Goal: Use online tool/utility: Utilize a website feature to perform a specific function

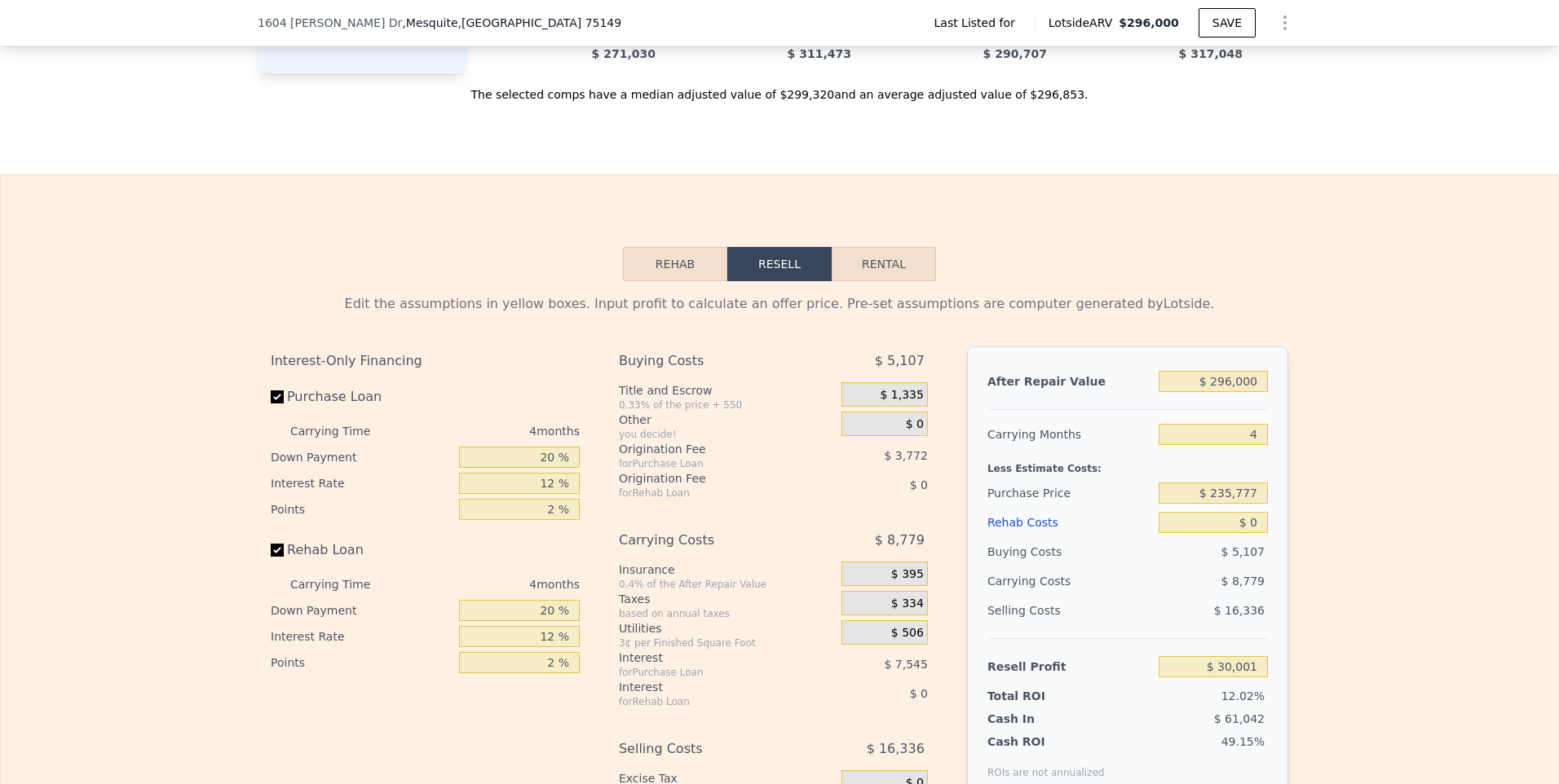
scroll to position [2032, 0]
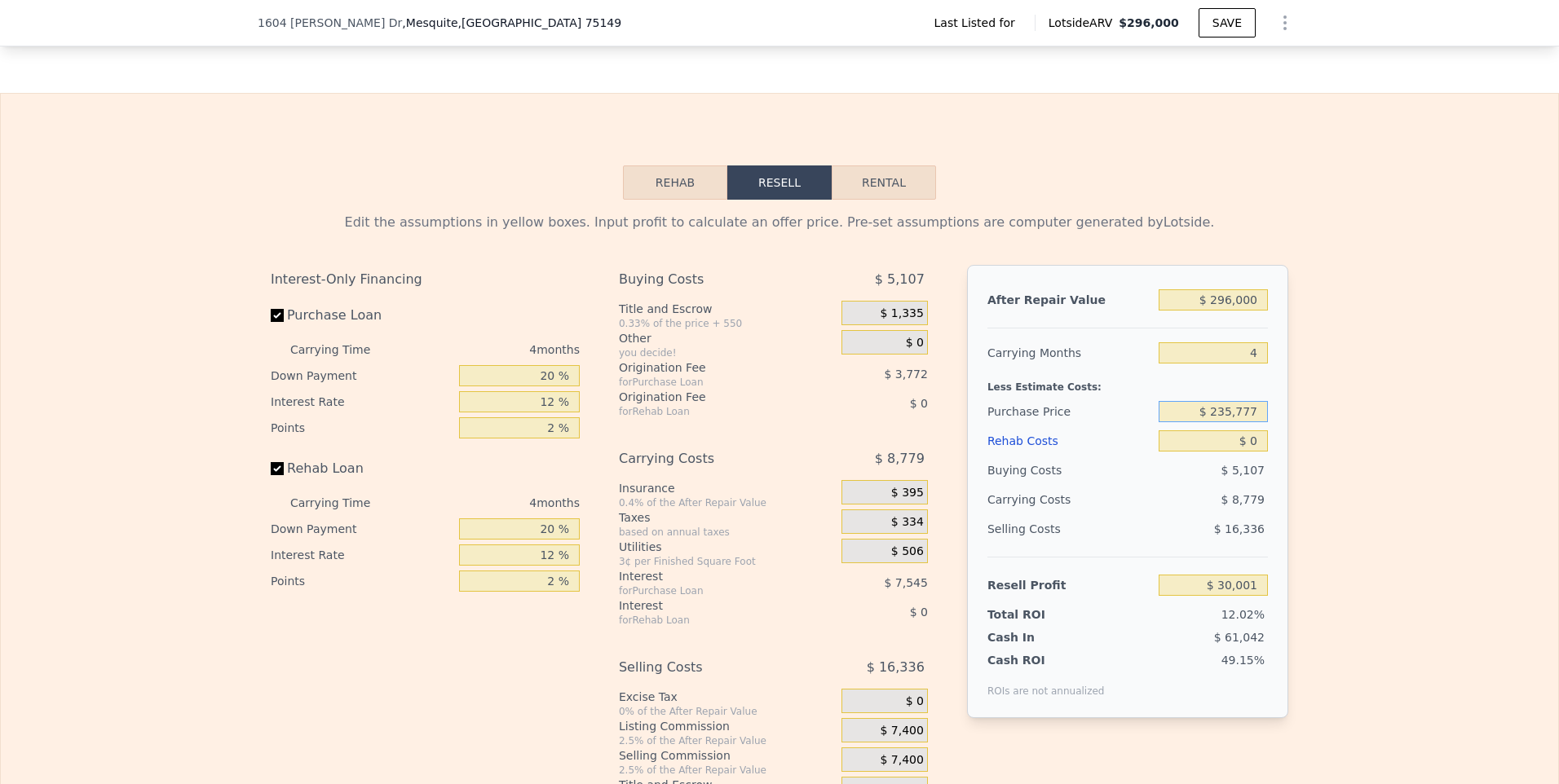
click at [1252, 423] on input "$ 235,777" at bounding box center [1213, 411] width 110 height 21
type input "$ 2"
type input "$ 175,000"
click at [1243, 452] on input "$ 0" at bounding box center [1213, 441] width 110 height 21
type input "$ 93,896"
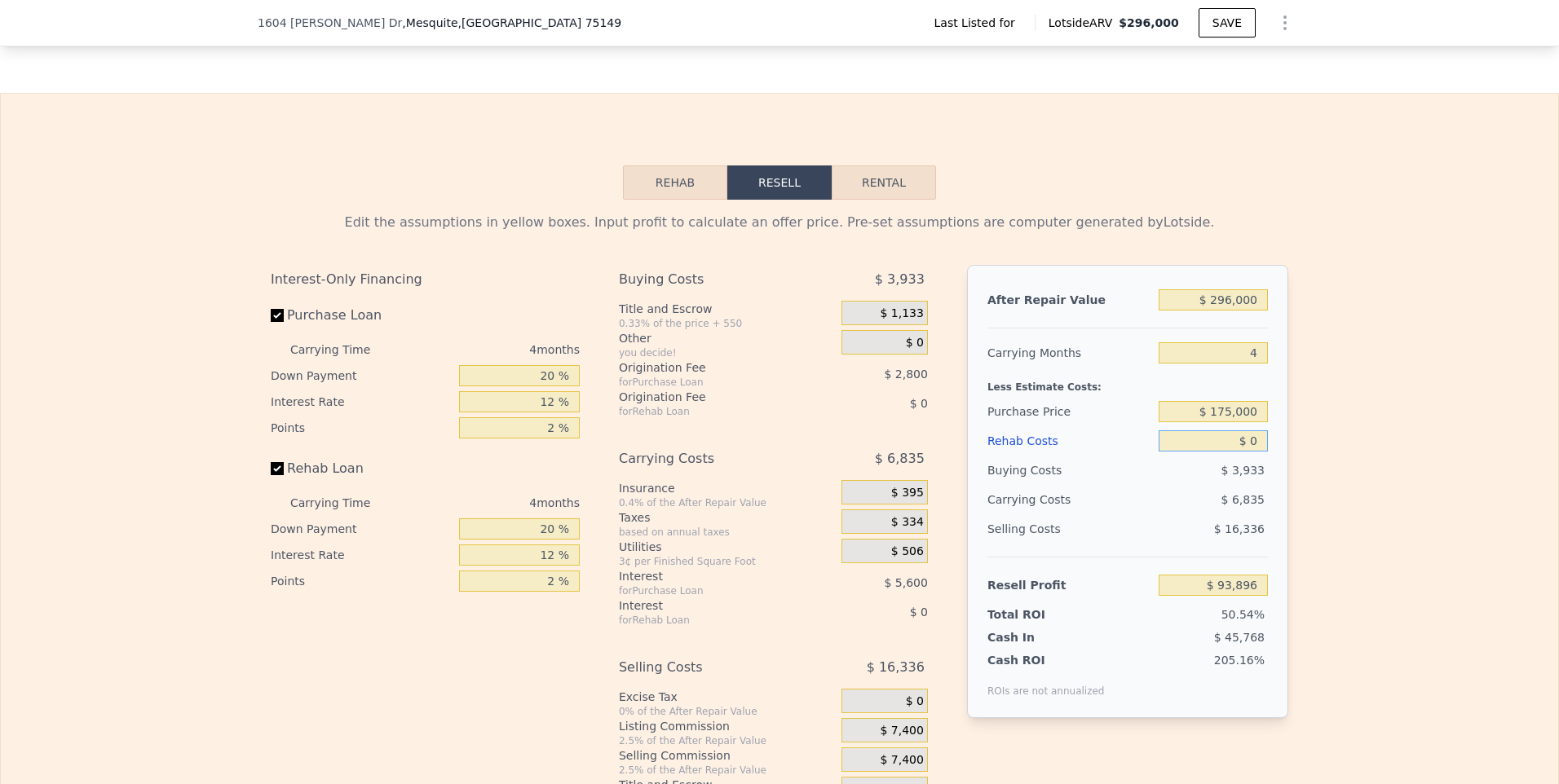
type input "$ 40"
type input "$ 93,855"
type input "$ 400"
type input "$ 93,478"
type input "$ 4,000"
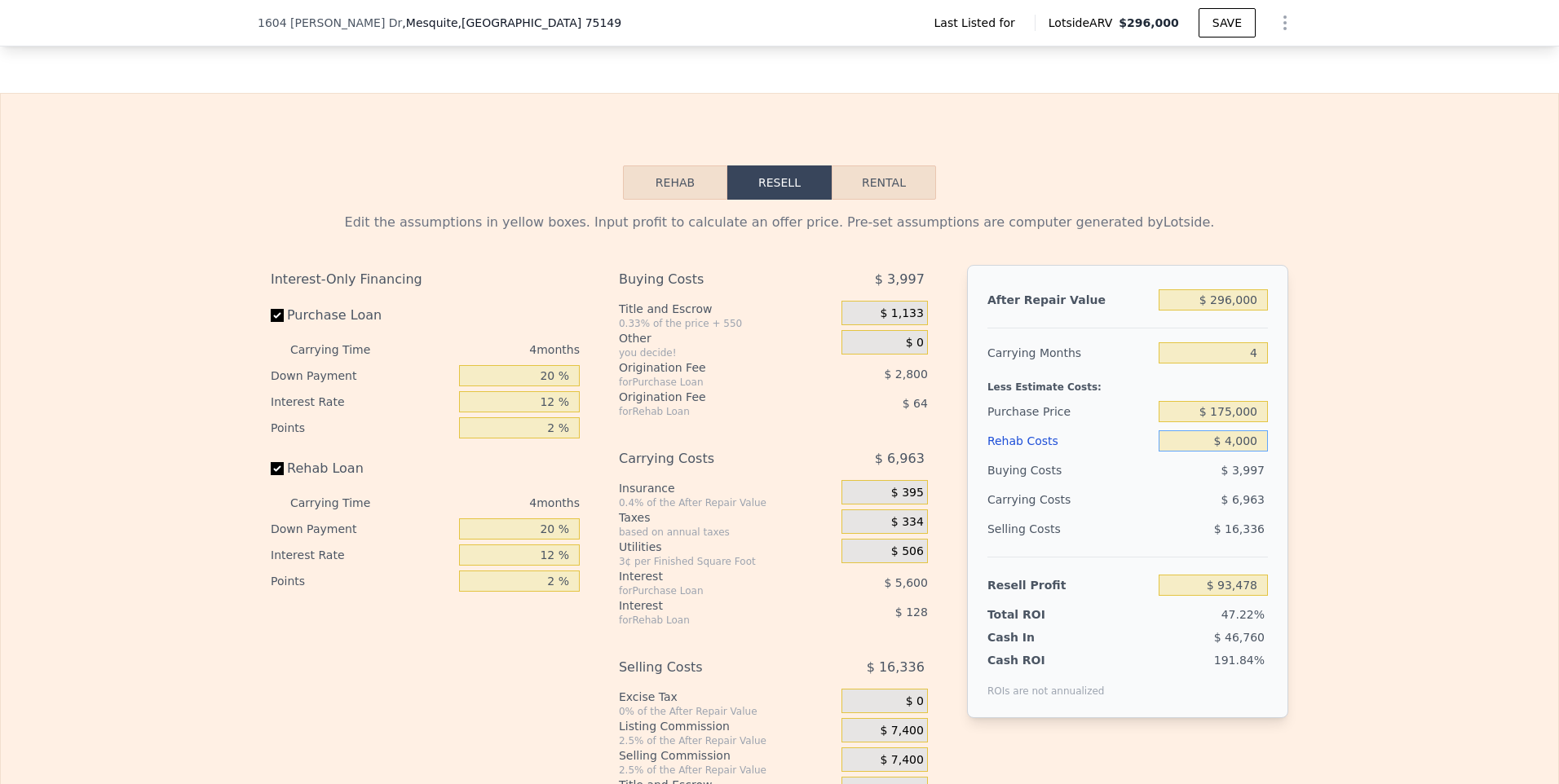
type input "$ 89,704"
type input "$ 40,000"
type input "$ 51,976"
type input "$ 40,000"
click at [1253, 364] on input "4" at bounding box center [1213, 352] width 110 height 21
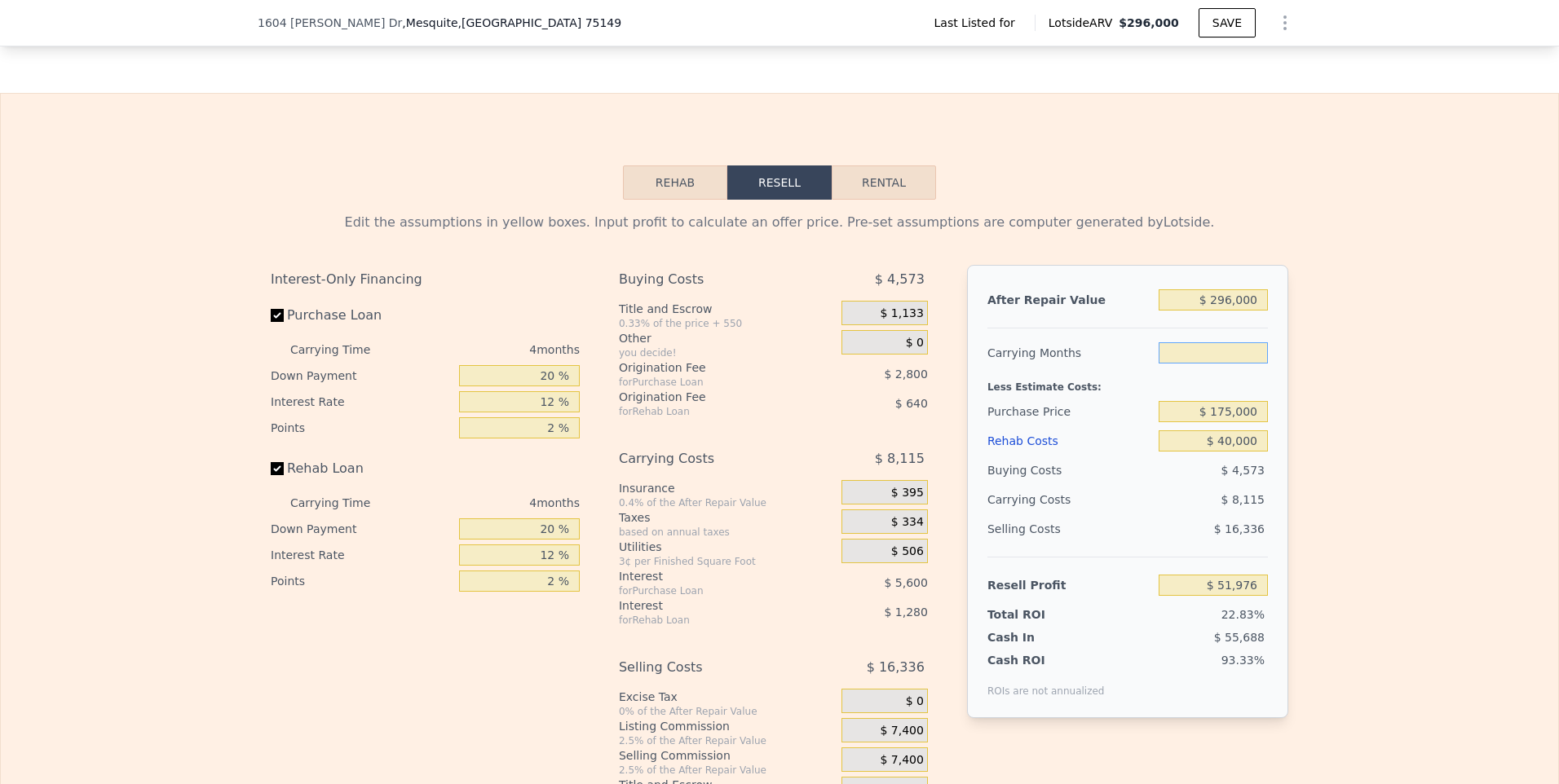
type input "5"
type input "$ 49,948"
type input "5"
click at [1233, 485] on div "$ 4,573" at bounding box center [1214, 470] width 110 height 29
click at [1228, 452] on input "$ 40,000" at bounding box center [1213, 441] width 110 height 21
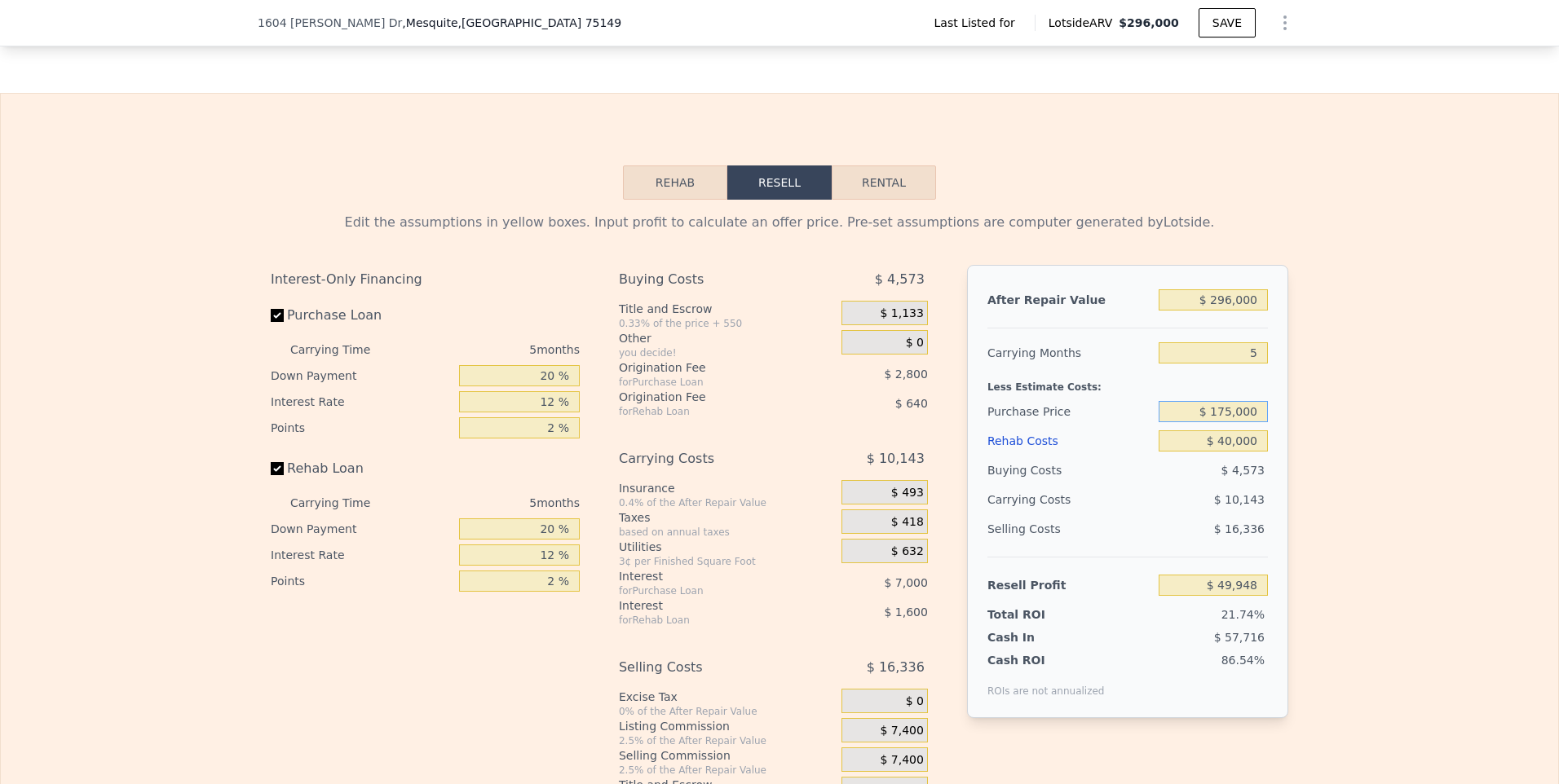
click at [1238, 423] on input "$ 175,000" at bounding box center [1213, 411] width 110 height 21
click at [1228, 311] on input "$ 296,000" at bounding box center [1213, 300] width 110 height 21
type input "$ 29,000"
type input "-$ 202,368"
type input "$ 290,000"
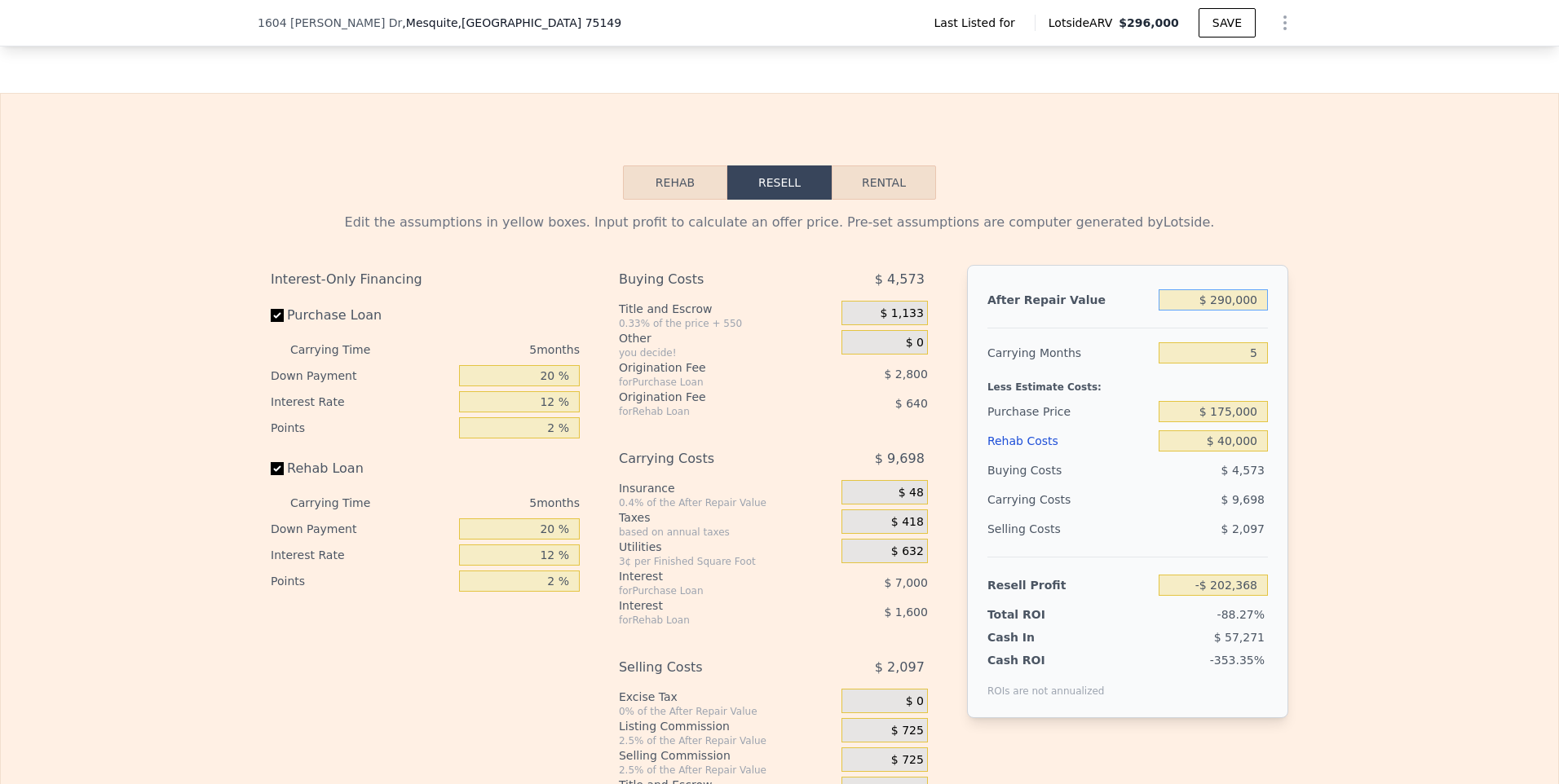
type input "$ 44,278"
click at [1212, 364] on input "5" at bounding box center [1213, 352] width 110 height 21
click at [1201, 423] on input "$ 175,000" at bounding box center [1213, 411] width 110 height 21
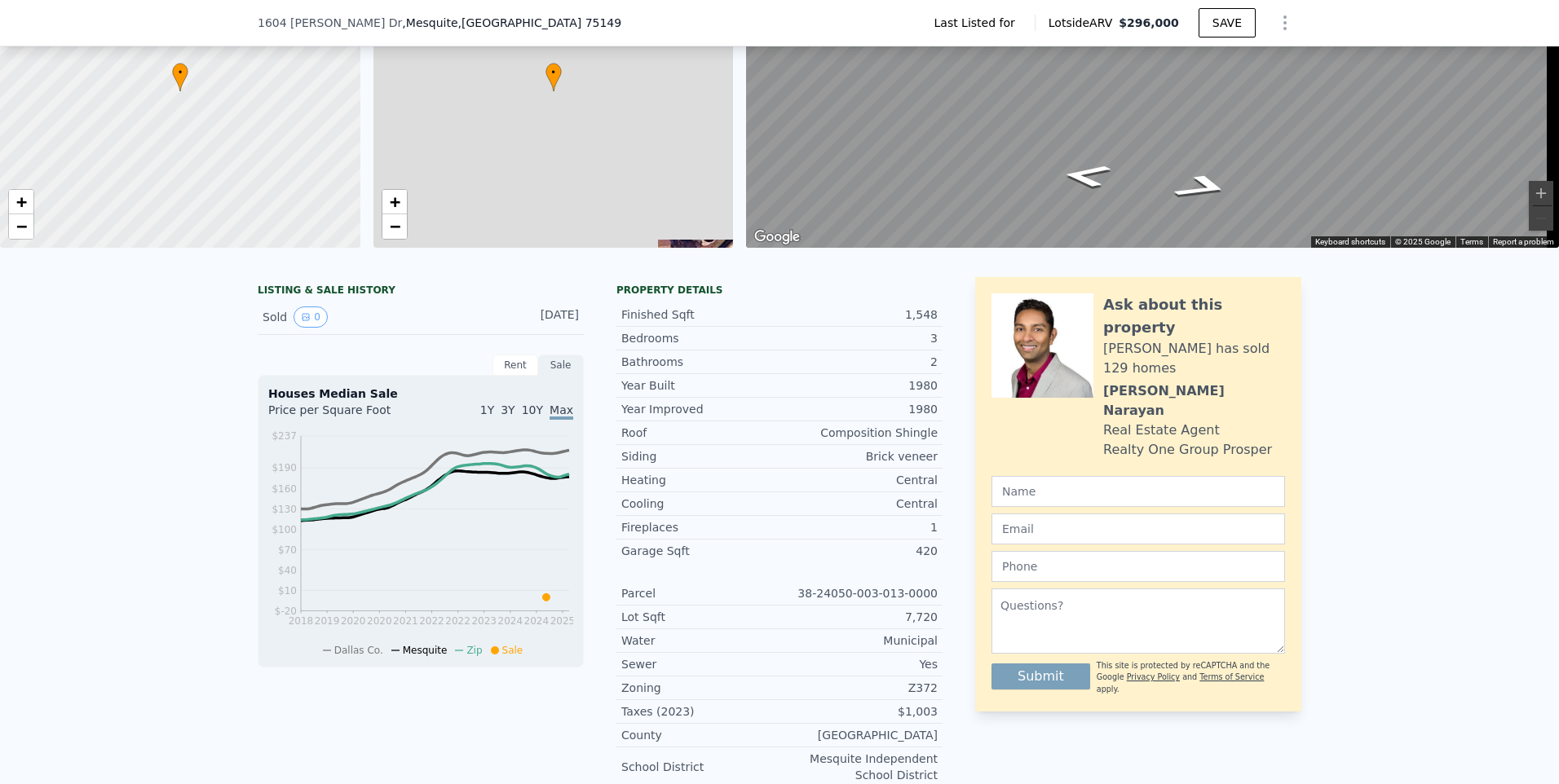
scroll to position [0, 0]
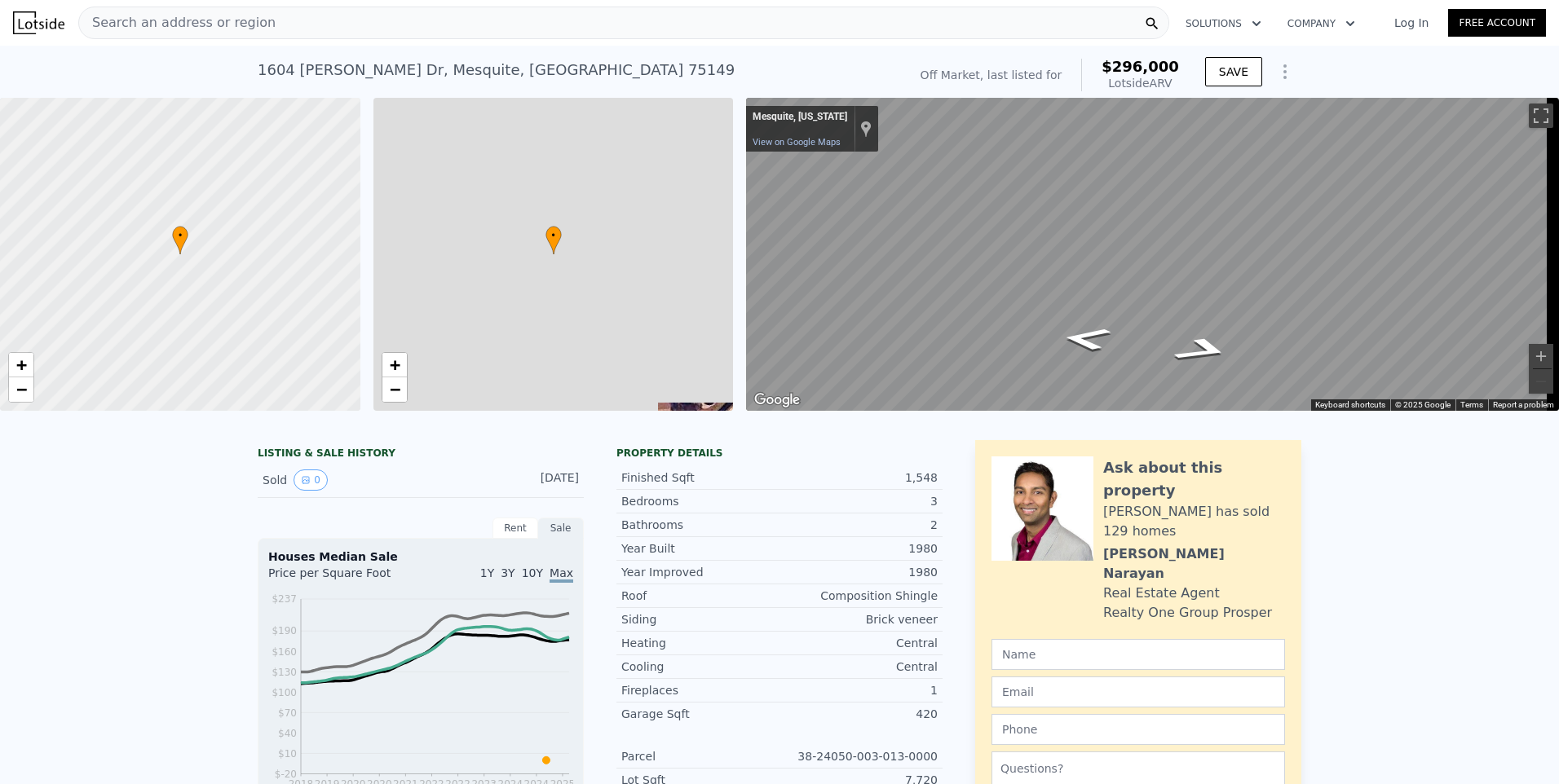
click at [1281, 70] on icon "Show Options" at bounding box center [1286, 72] width 20 height 20
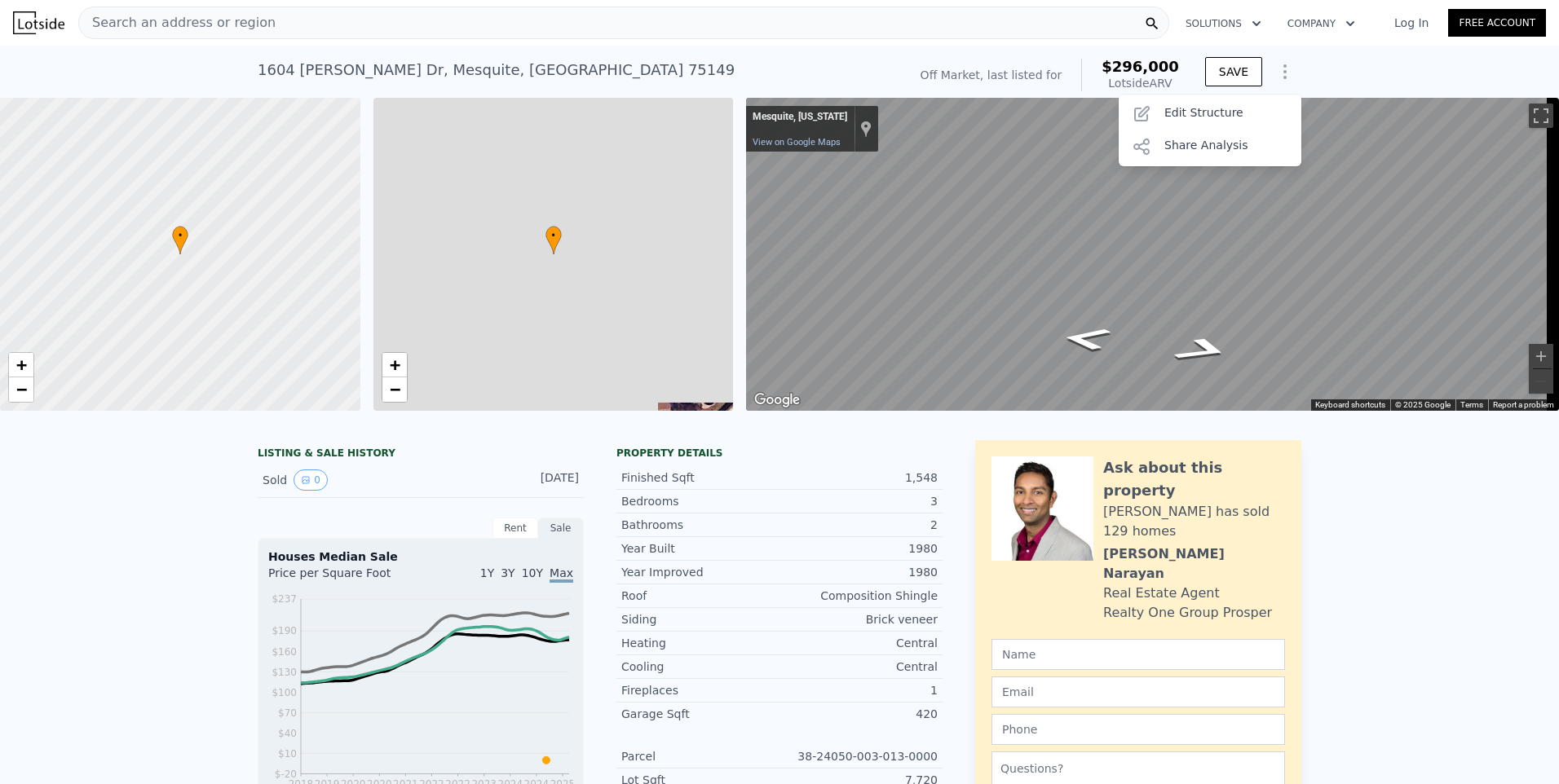
click at [1281, 70] on icon "Show Options" at bounding box center [1286, 72] width 20 height 20
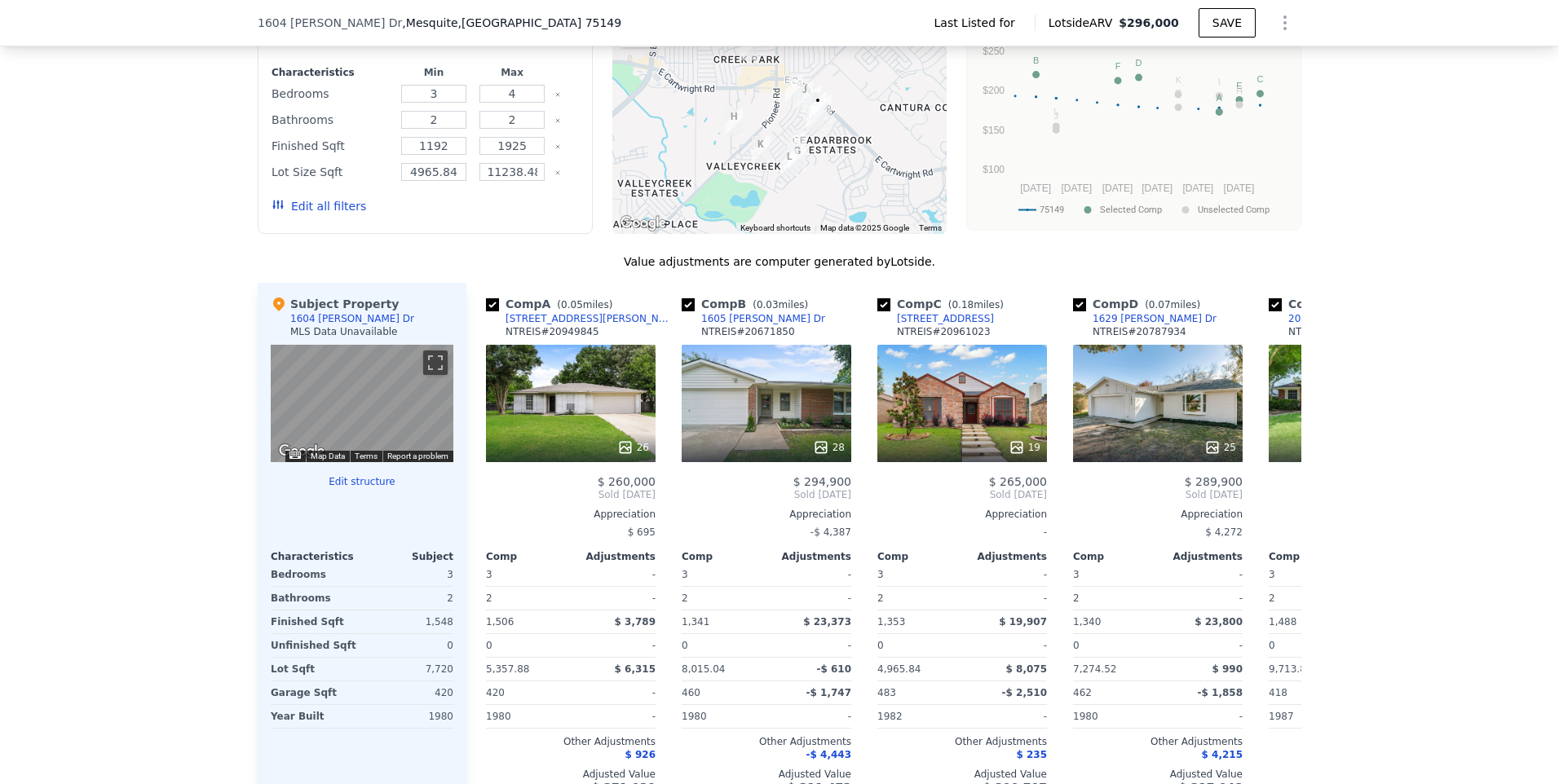
scroll to position [1381, 0]
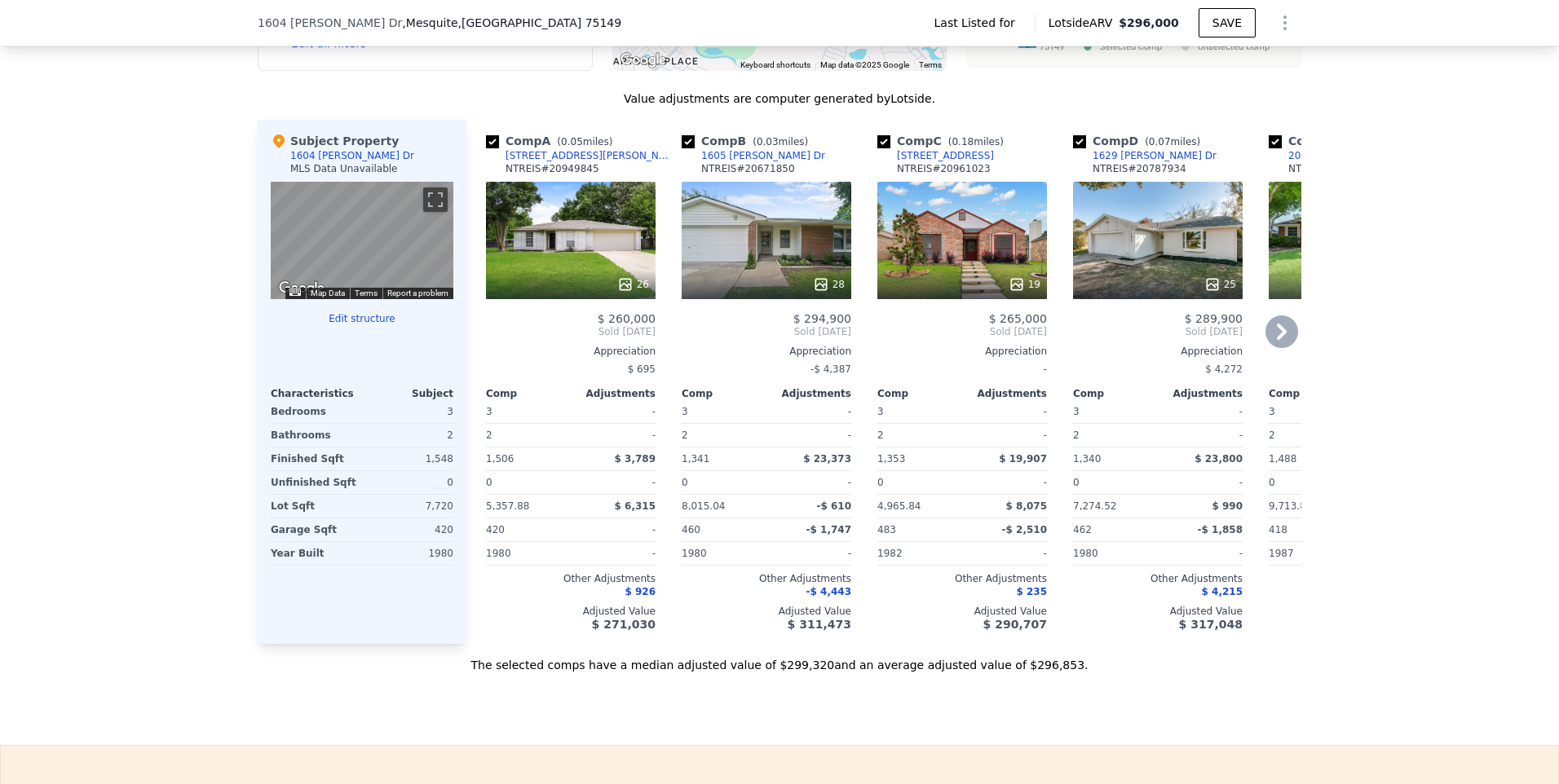
click at [765, 272] on div "28" at bounding box center [766, 241] width 169 height 118
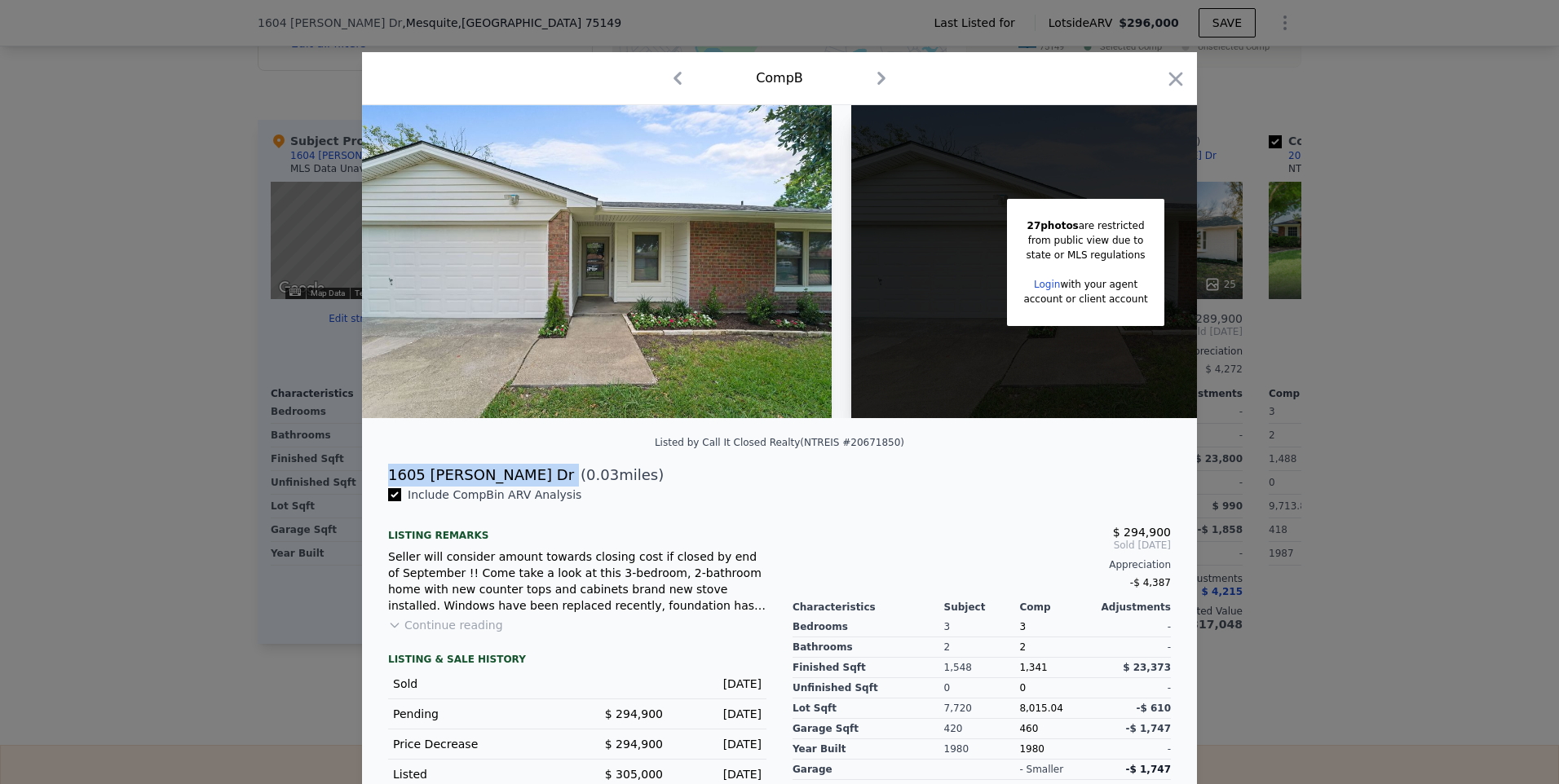
drag, startPoint x: 384, startPoint y: 484, endPoint x: 473, endPoint y: 484, distance: 89.0
click at [473, 484] on div "1605 [PERSON_NAME] Dr ( 0.03 miles)" at bounding box center [779, 474] width 808 height 23
copy div "1605 [PERSON_NAME] Dr"
click at [1170, 71] on icon "button" at bounding box center [1175, 79] width 23 height 23
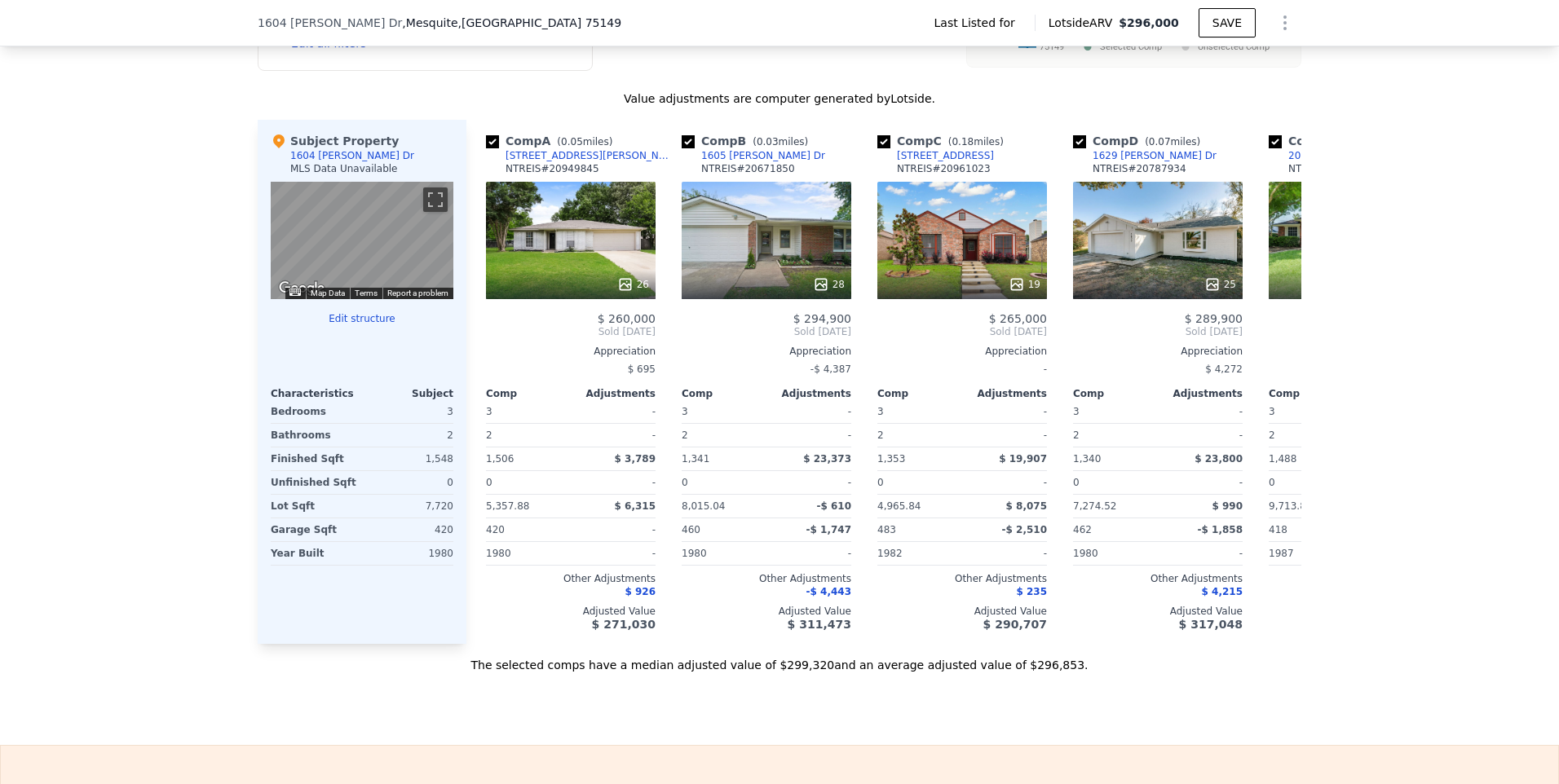
type input "$ 296,000"
type input "4"
type input "$ 0"
type input "$ 30,001"
click at [1266, 336] on icon at bounding box center [1282, 332] width 33 height 33
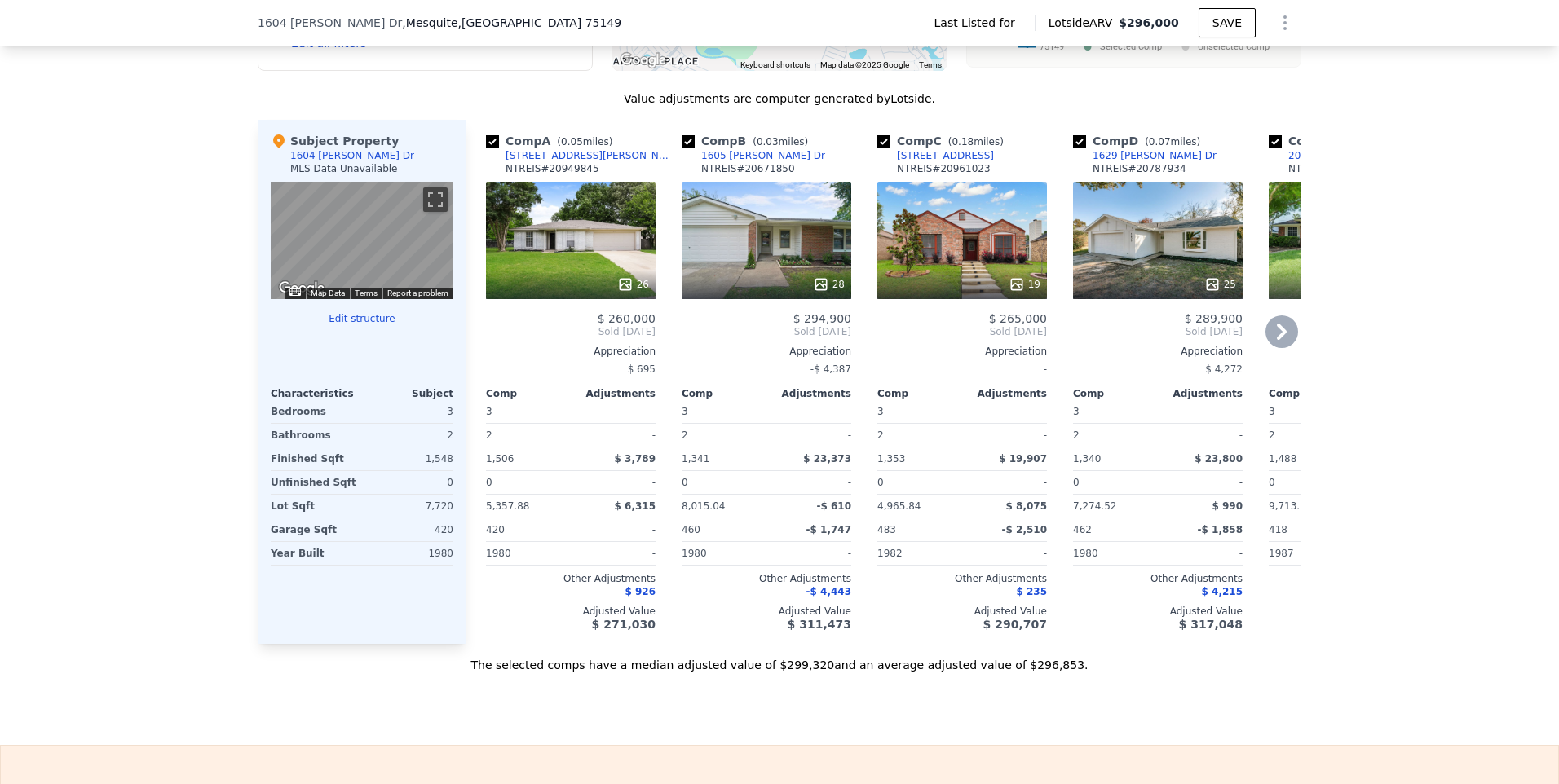
scroll to position [0, 391]
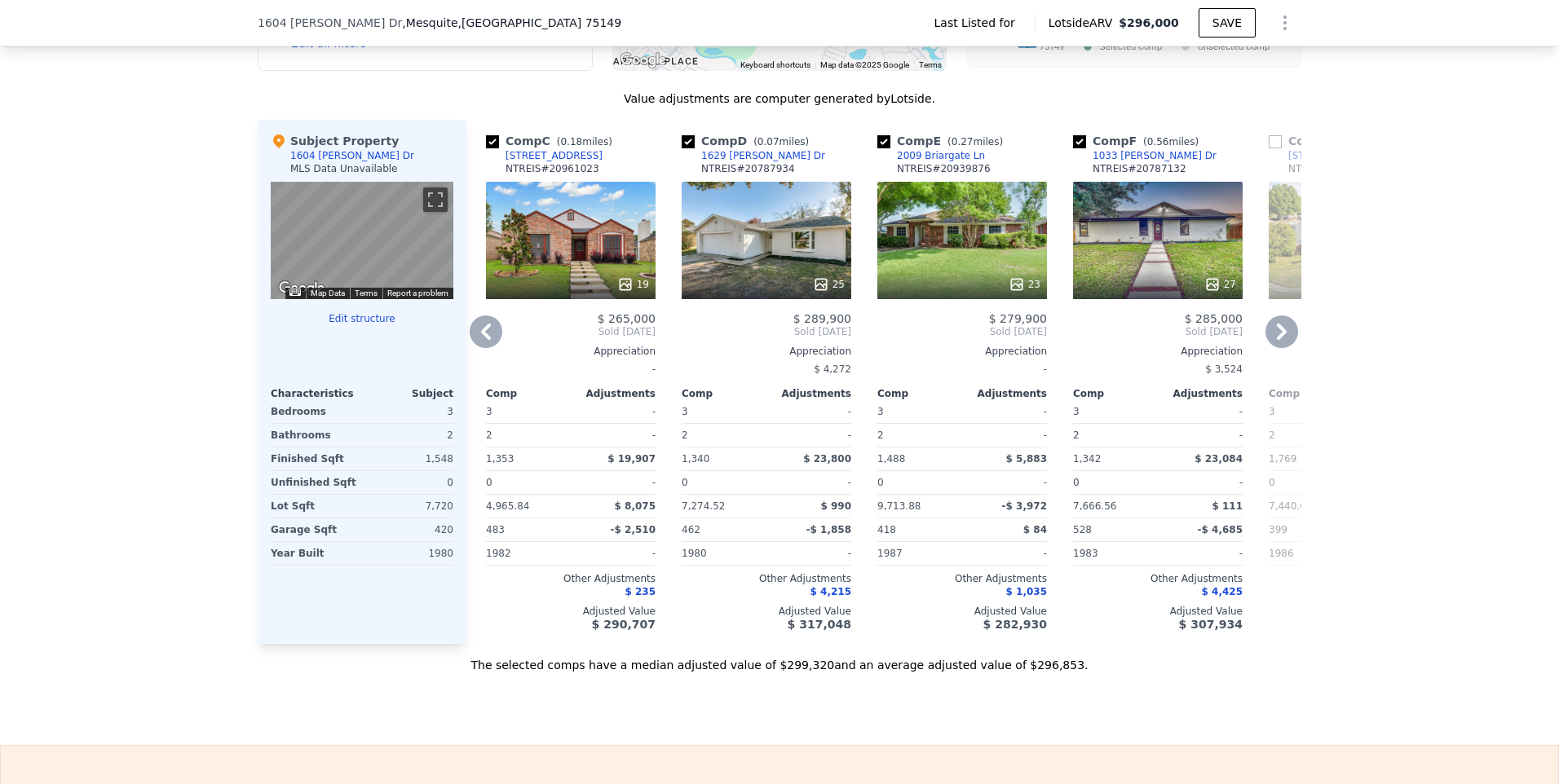
click at [1277, 340] on icon at bounding box center [1281, 332] width 10 height 16
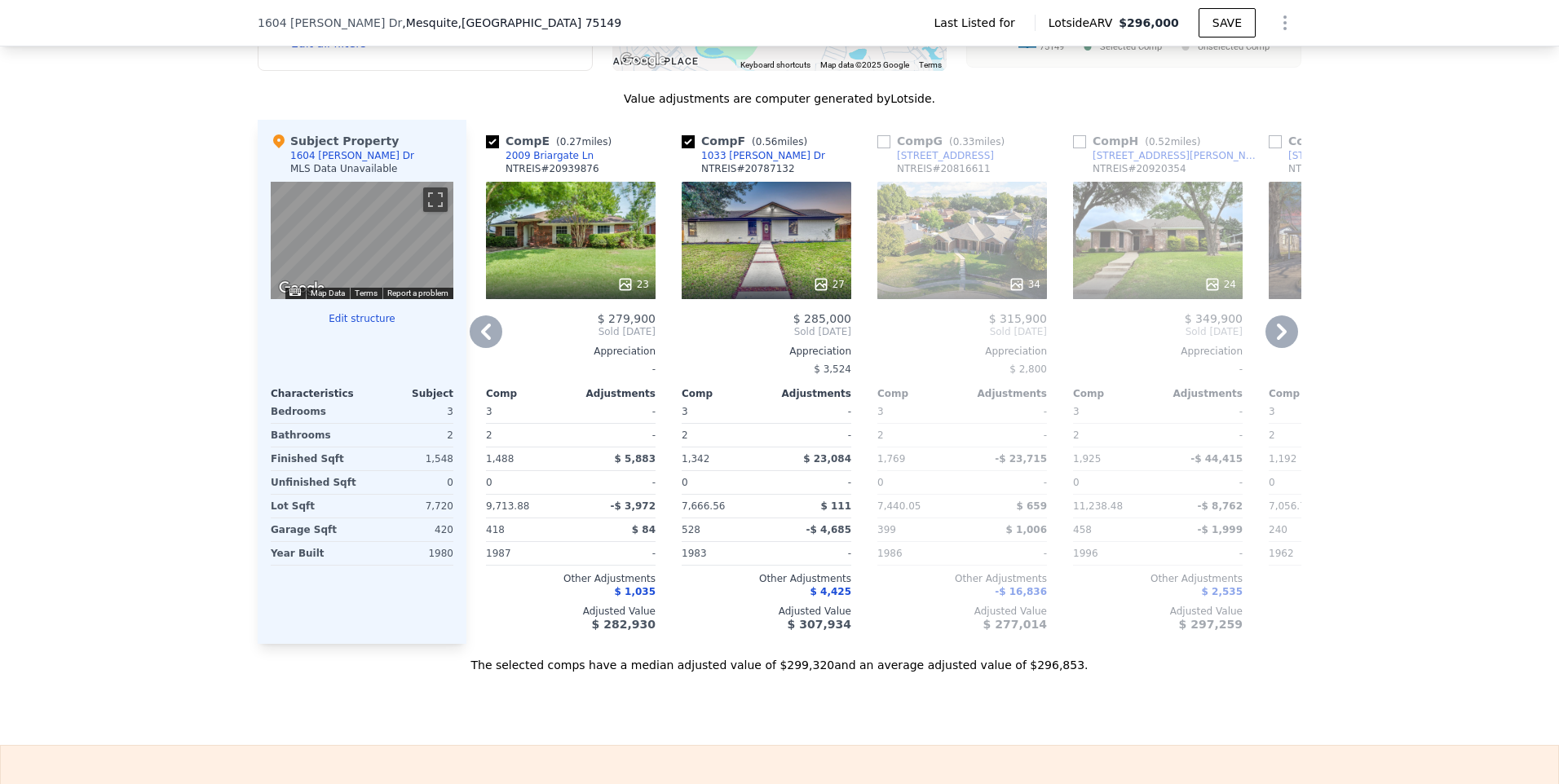
click at [1277, 340] on icon at bounding box center [1281, 332] width 10 height 16
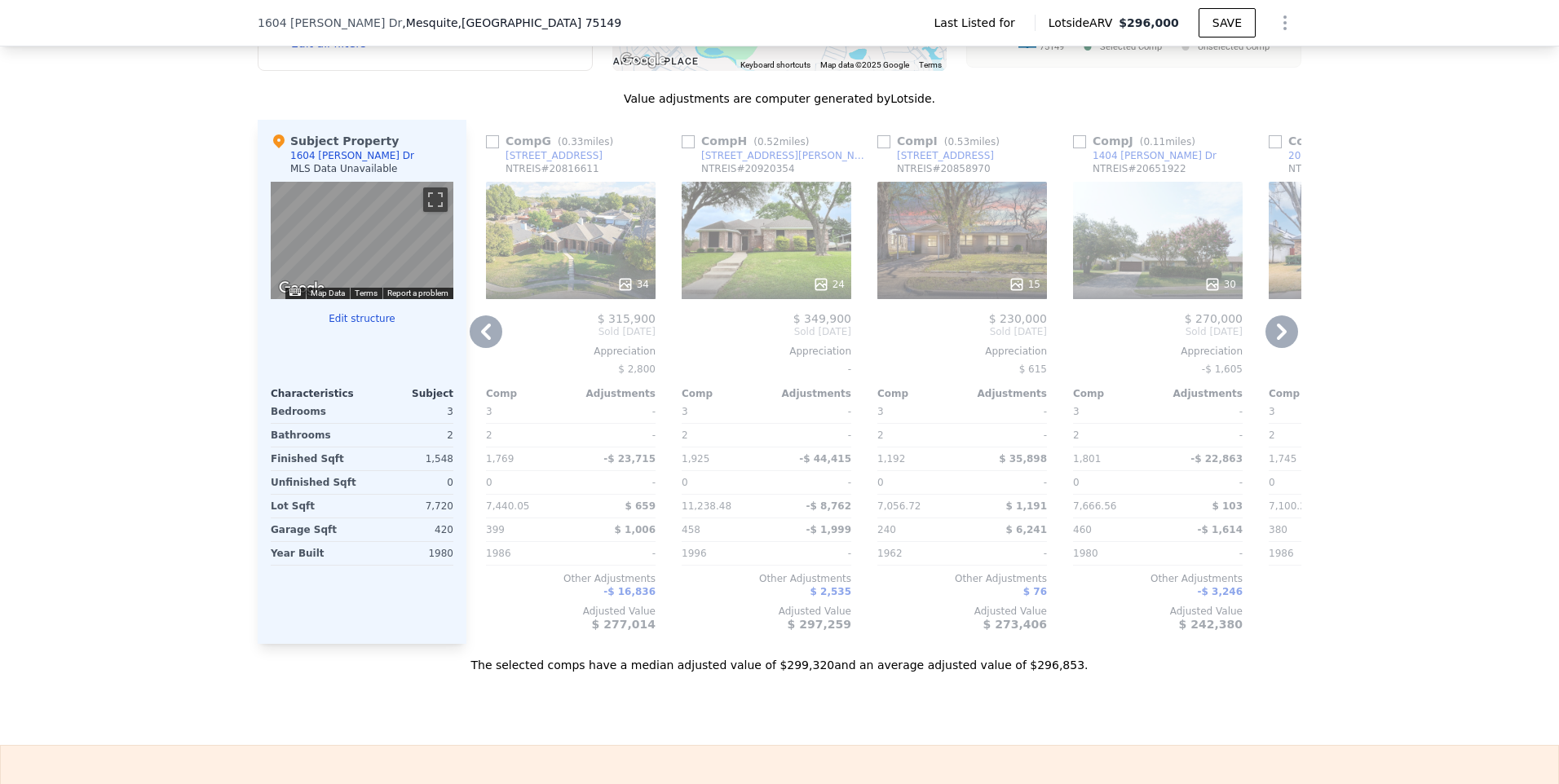
click at [1277, 340] on icon at bounding box center [1281, 332] width 10 height 16
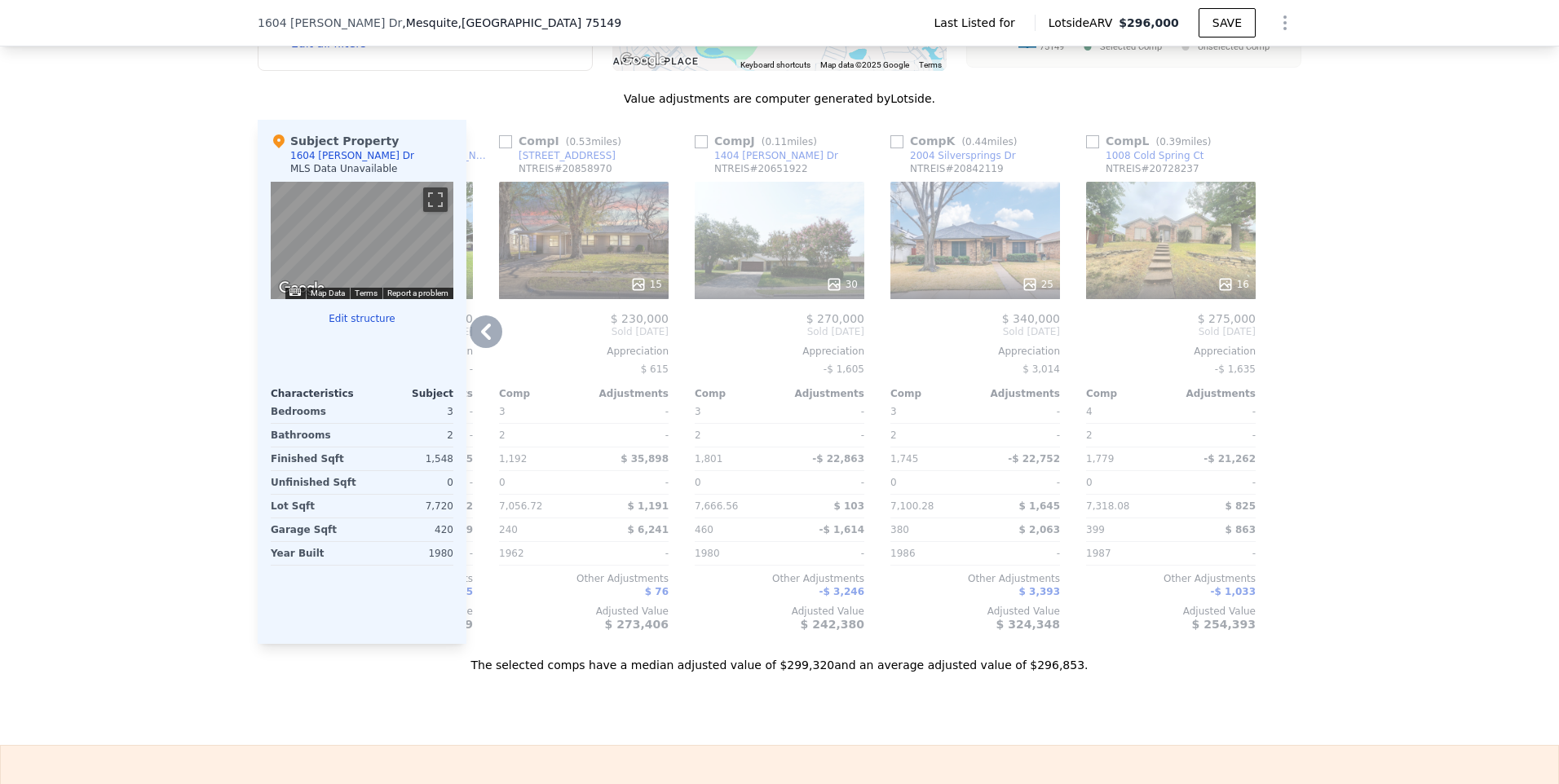
click at [402, 23] on span ", [GEOGRAPHIC_DATA]" at bounding box center [512, 23] width 219 height 16
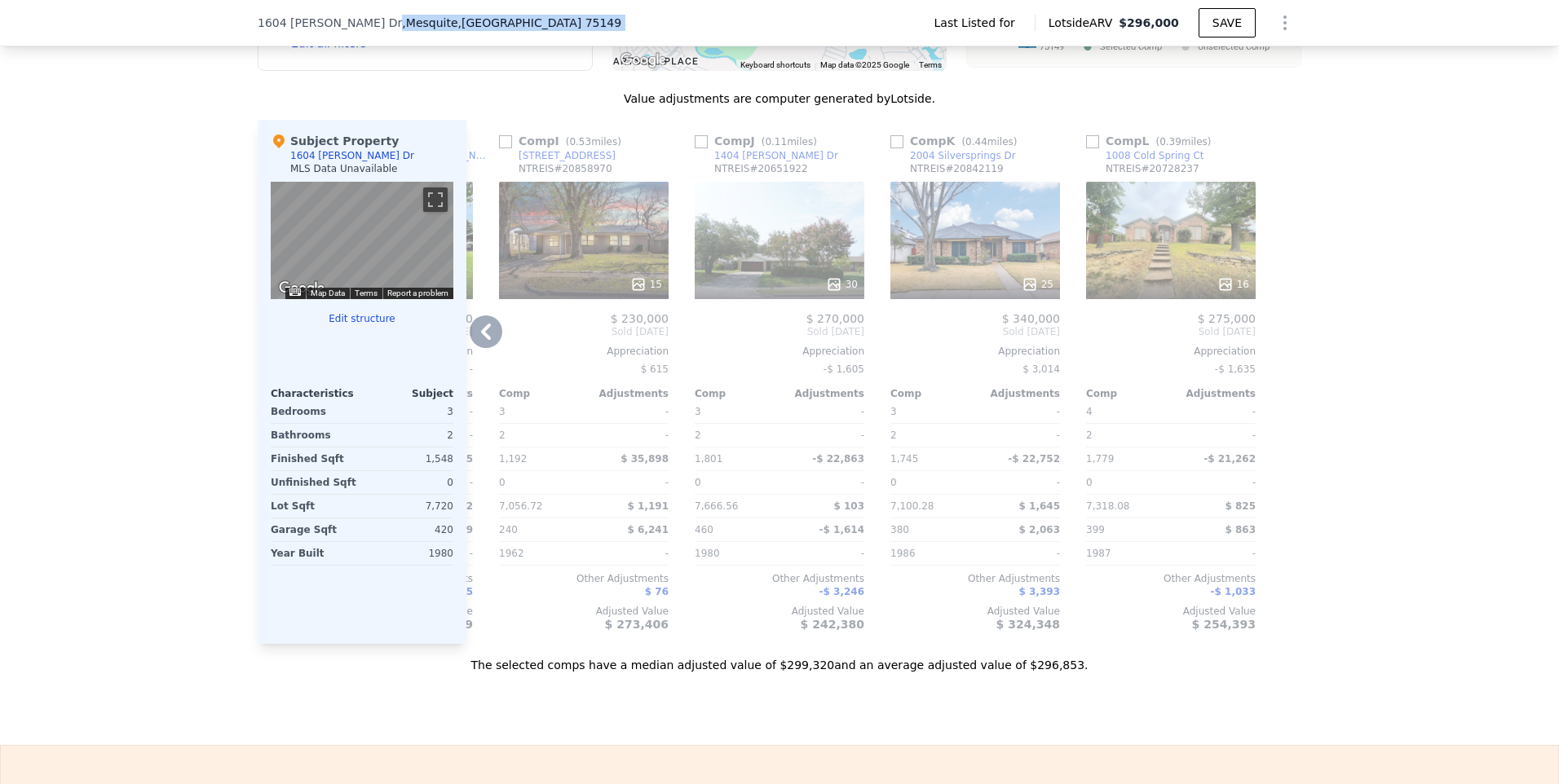
click at [402, 23] on span ", [GEOGRAPHIC_DATA]" at bounding box center [512, 23] width 219 height 16
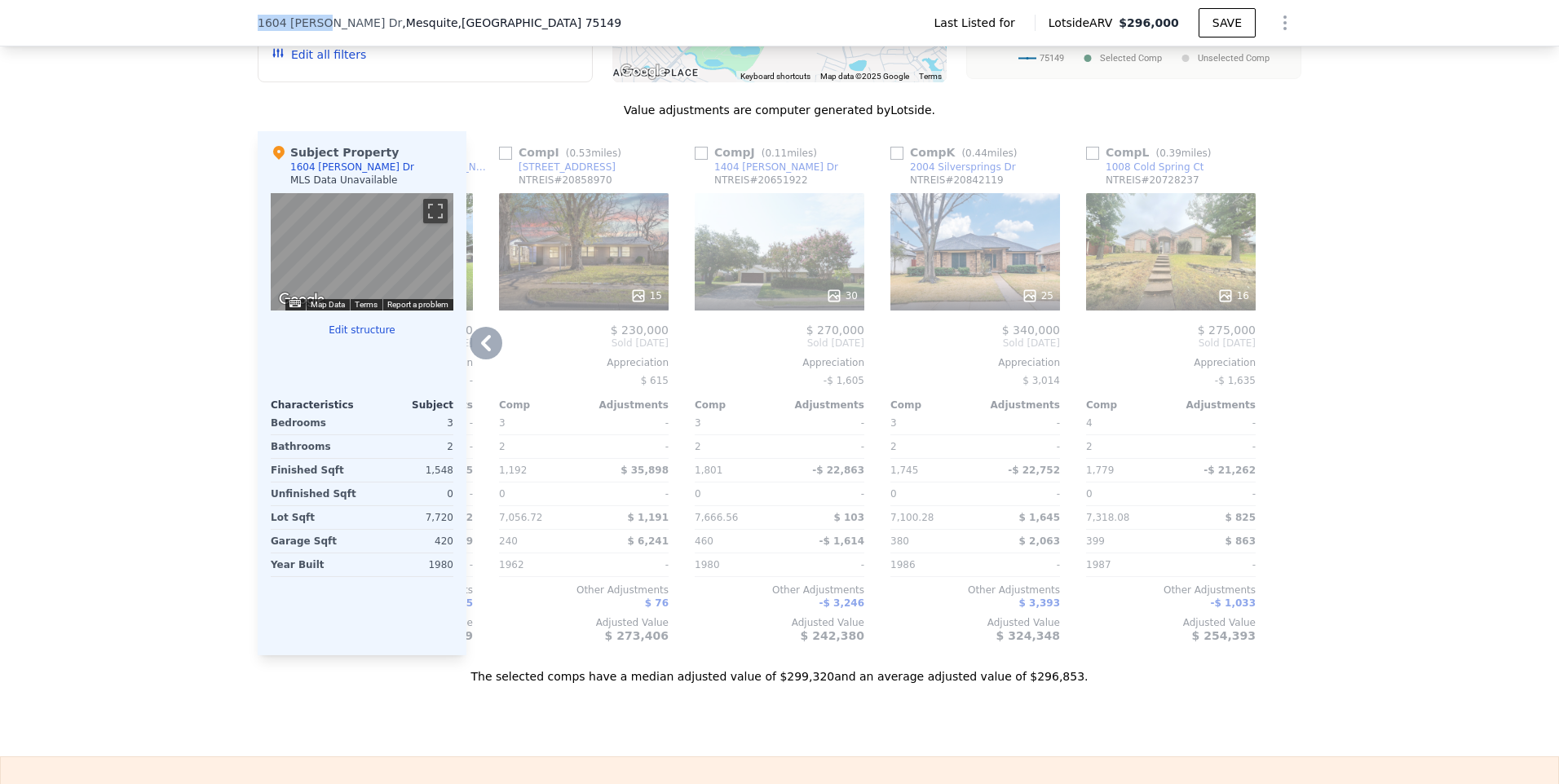
scroll to position [1366, 0]
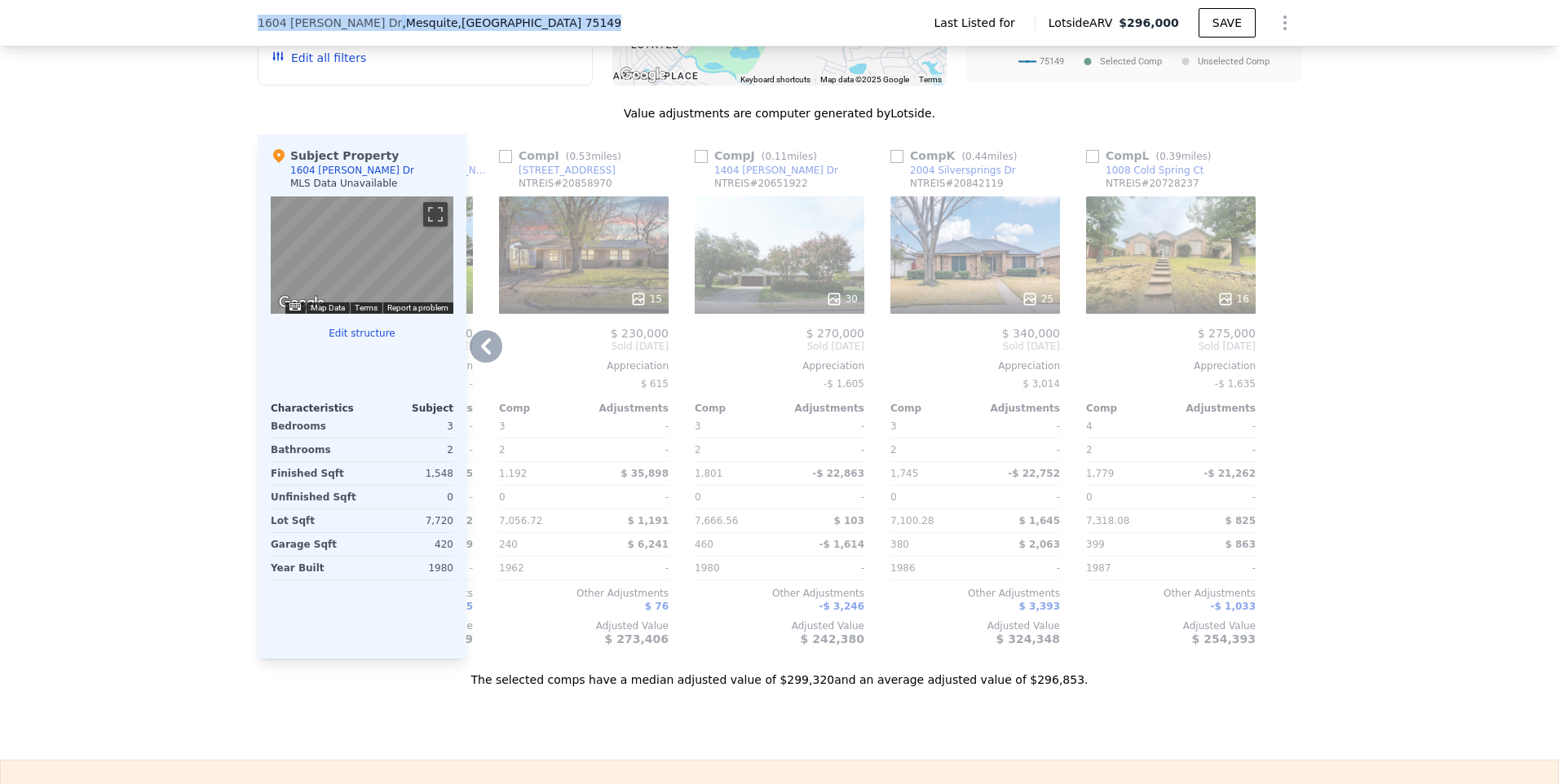
drag, startPoint x: 246, startPoint y: 16, endPoint x: 430, endPoint y: 35, distance: 185.0
click at [430, 35] on div "[STREET_ADDRESS][PERSON_NAME] Last Listed for Lotside ARV $296,000 SAVE" at bounding box center [780, 23] width 1559 height 46
copy div "[STREET_ADDRESS][PERSON_NAME]"
